Goal: Information Seeking & Learning: Check status

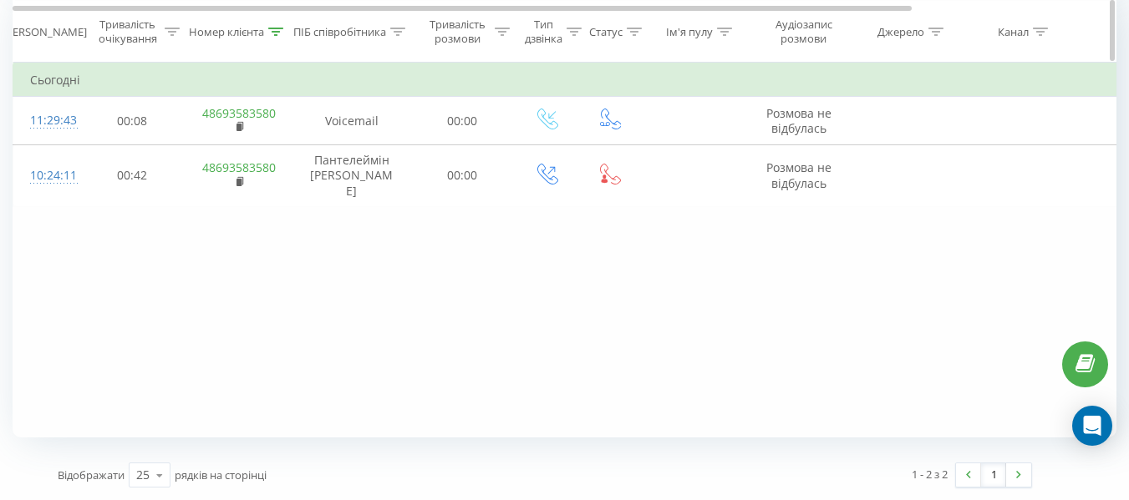
scroll to position [722, 0]
click at [282, 28] on icon at bounding box center [276, 31] width 15 height 8
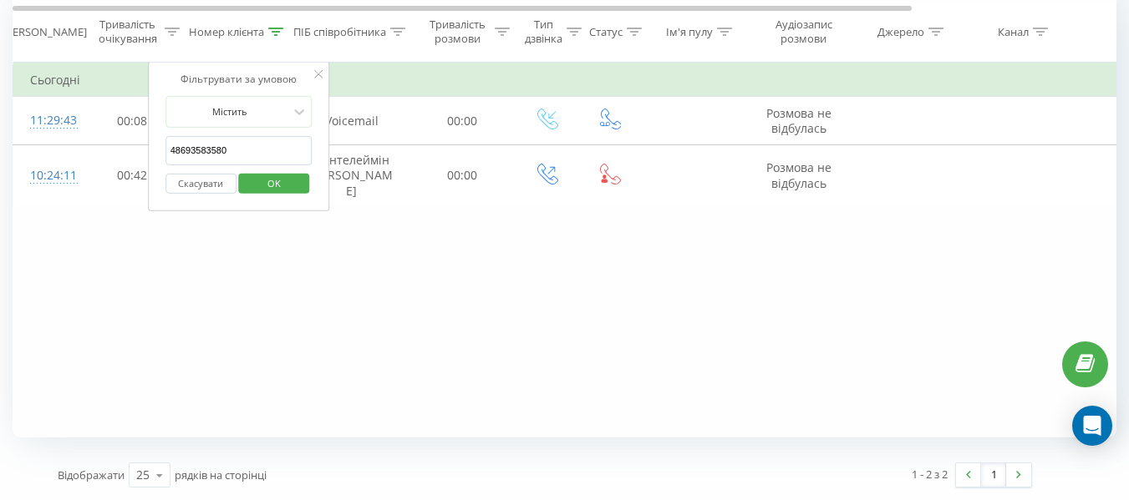
drag, startPoint x: 230, startPoint y: 155, endPoint x: 163, endPoint y: 155, distance: 66.8
click at [163, 155] on div "Фільтрувати за умовою Містить 48693583580 Скасувати OK" at bounding box center [239, 137] width 182 height 150
paste input "60 852 32 97"
type input "48608523297"
click at [291, 183] on span "OK" at bounding box center [274, 183] width 47 height 26
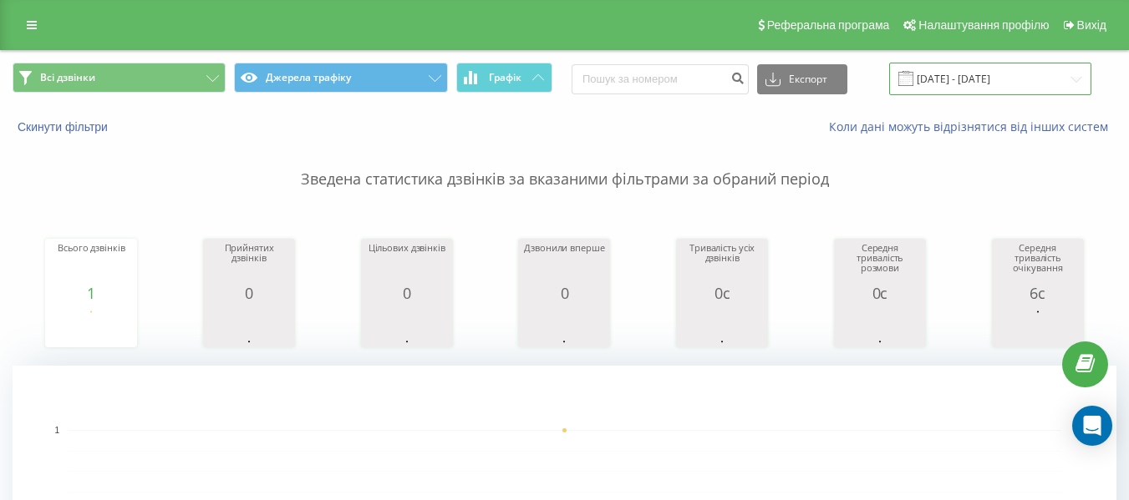
click at [1075, 79] on input "[DATE] - [DATE]" at bounding box center [990, 79] width 202 height 33
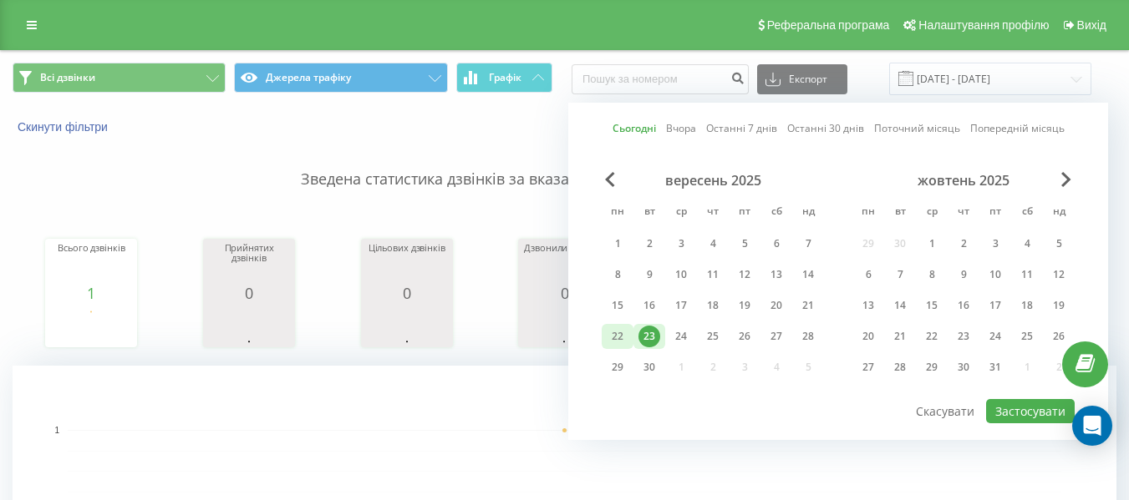
click at [619, 329] on div "22" at bounding box center [618, 337] width 22 height 22
click at [1043, 409] on button "Застосувати" at bounding box center [1030, 411] width 89 height 24
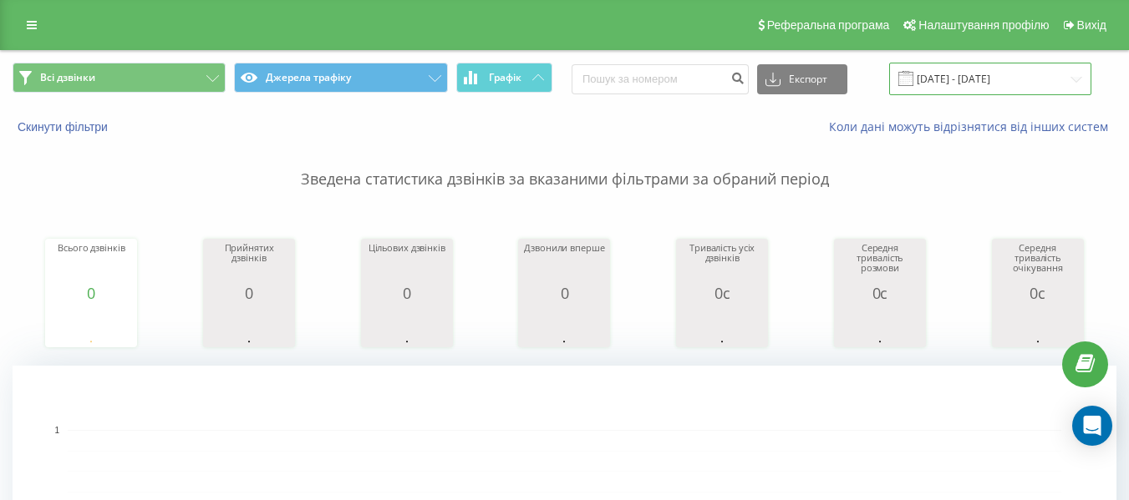
click at [1080, 86] on input "[DATE] - [DATE]" at bounding box center [990, 79] width 202 height 33
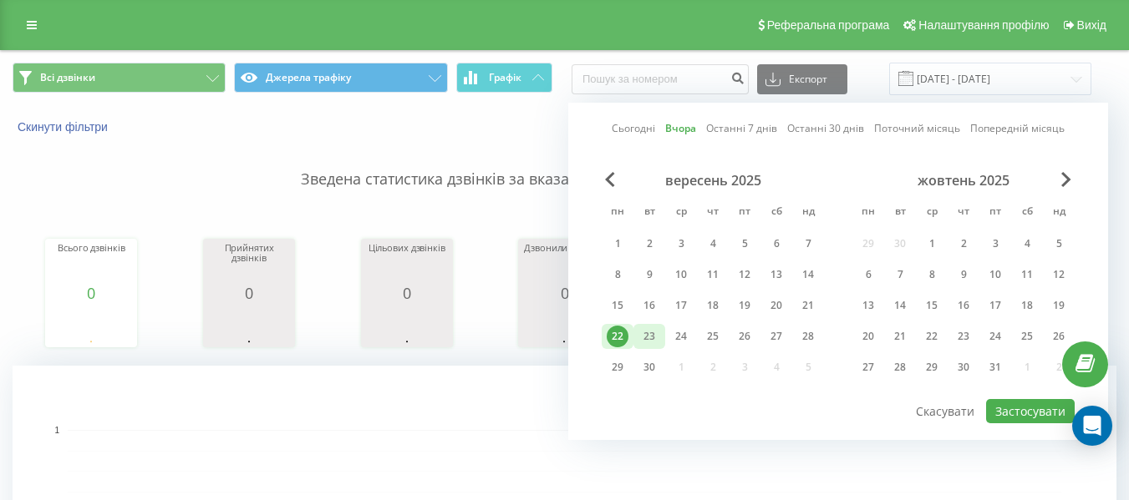
click at [648, 341] on div "23" at bounding box center [649, 337] width 22 height 22
click at [998, 408] on button "Застосувати" at bounding box center [1030, 411] width 89 height 24
type input "[DATE] - [DATE]"
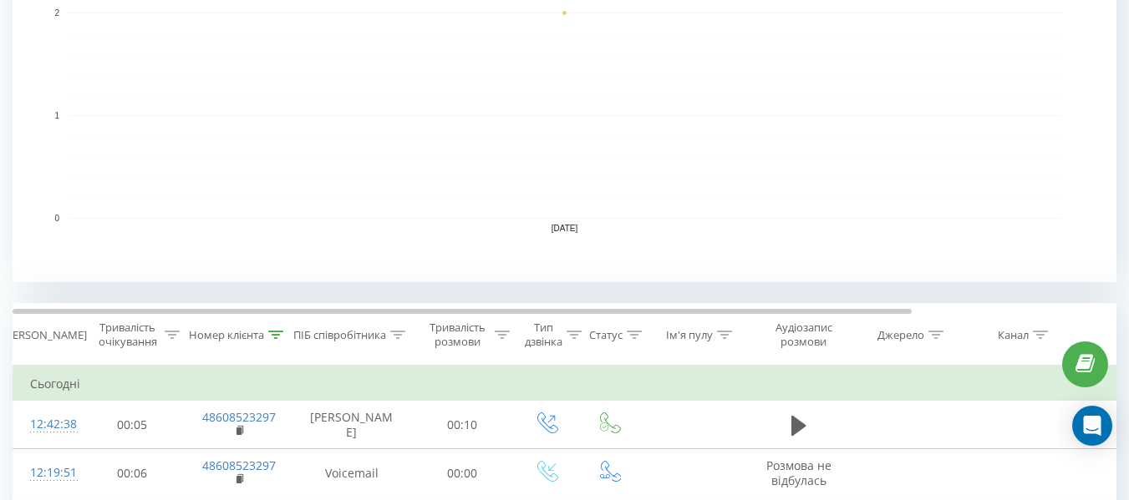
scroll to position [422, 0]
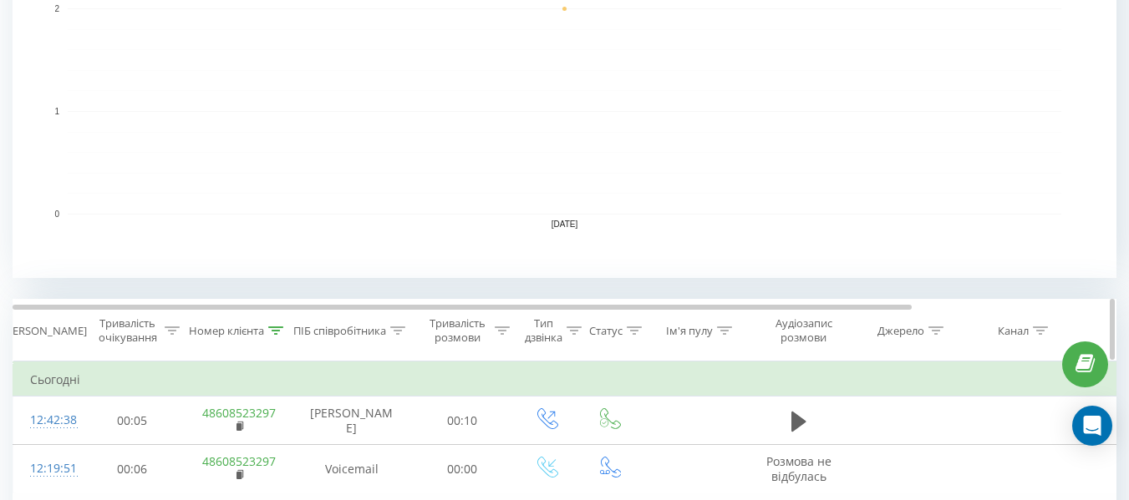
click at [286, 339] on th "Номер клієнта" at bounding box center [239, 331] width 109 height 62
click at [272, 328] on icon at bounding box center [276, 331] width 15 height 8
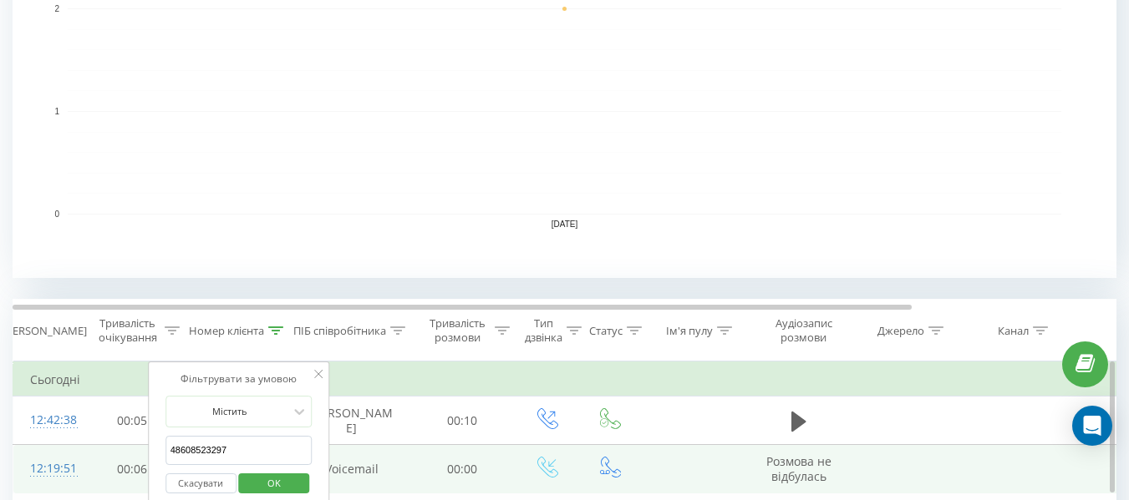
drag, startPoint x: 247, startPoint y: 454, endPoint x: 94, endPoint y: 445, distance: 154.0
click at [94, 445] on table "Фільтрувати за умовою Дорівнює Скасувати OK Фільтрувати за умовою Містить 48608…" at bounding box center [690, 428] width 1355 height 133
paste input "78 502 80 05"
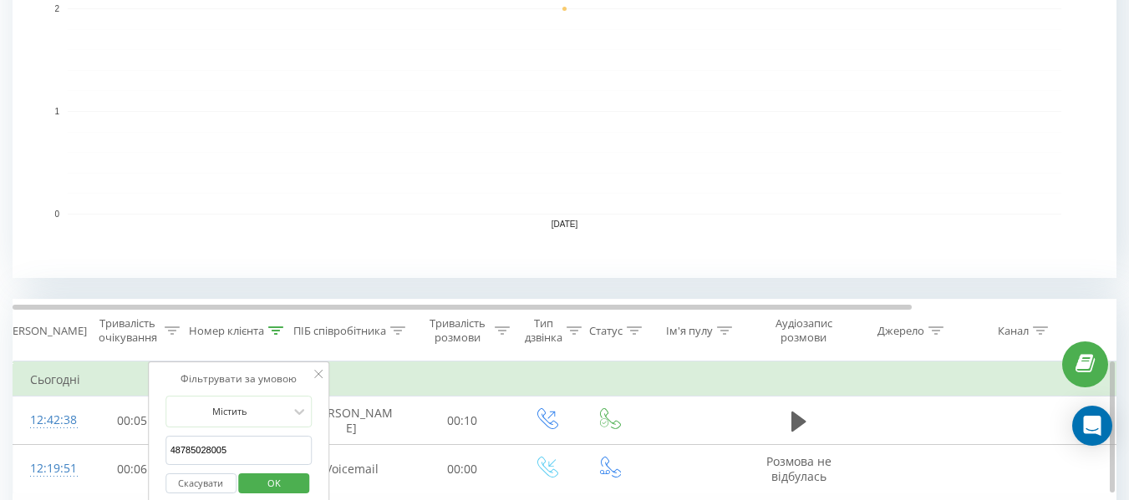
type input "48785028005"
click at [260, 486] on span "OK" at bounding box center [274, 483] width 47 height 26
